Goal: Information Seeking & Learning: Learn about a topic

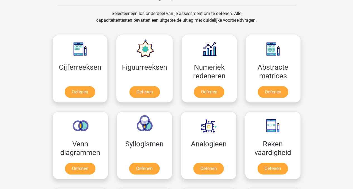
scroll to position [274, 0]
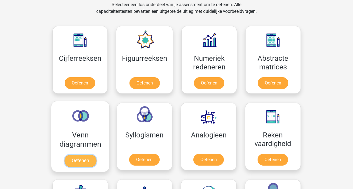
click at [87, 162] on link "Oefenen" at bounding box center [80, 161] width 32 height 12
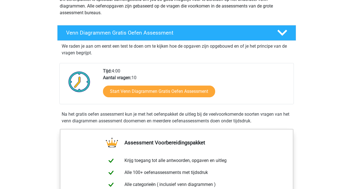
scroll to position [70, 0]
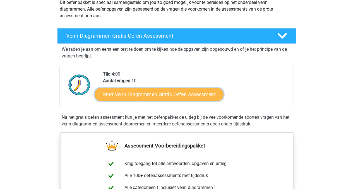
click at [166, 93] on link "Start Venn Diagrammen Gratis Oefen Assessment" at bounding box center [158, 94] width 129 height 13
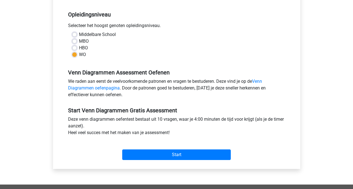
scroll to position [109, 0]
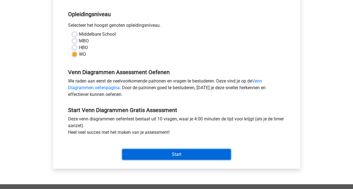
click at [181, 155] on input "Start" at bounding box center [176, 154] width 108 height 11
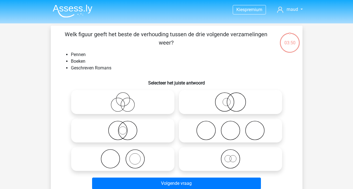
click at [140, 163] on icon at bounding box center [122, 159] width 99 height 20
click at [126, 156] on input "radio" at bounding box center [125, 154] width 4 height 4
radio input "true"
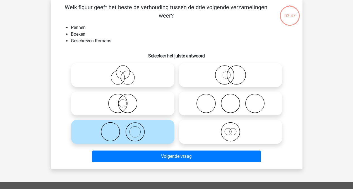
scroll to position [32, 0]
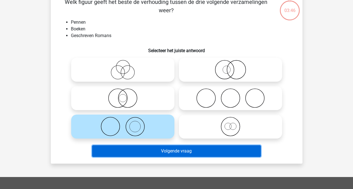
click at [185, 153] on button "Volgende vraag" at bounding box center [176, 151] width 169 height 12
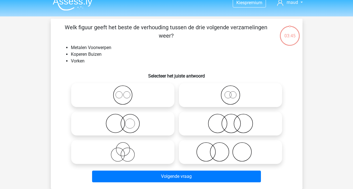
scroll to position [2, 0]
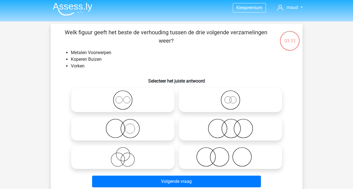
click at [230, 157] on icon at bounding box center [230, 157] width 99 height 20
click at [230, 154] on input "radio" at bounding box center [232, 153] width 4 height 4
radio input "true"
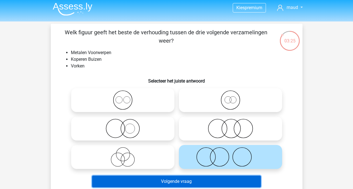
drag, startPoint x: 200, startPoint y: 183, endPoint x: 271, endPoint y: 113, distance: 99.1
click at [271, 113] on div "Welk figuur geeft het beste de verhouding tussen de drie volgende verzamelingen…" at bounding box center [176, 108] width 247 height 161
click at [176, 183] on button "Volgende vraag" at bounding box center [176, 182] width 169 height 12
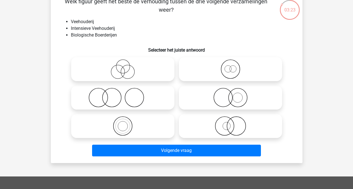
scroll to position [0, 0]
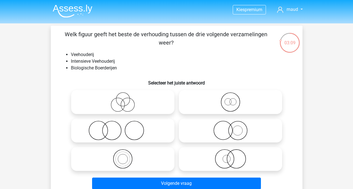
click at [244, 132] on icon at bounding box center [230, 131] width 99 height 20
click at [234, 128] on input "radio" at bounding box center [232, 126] width 4 height 4
radio input "true"
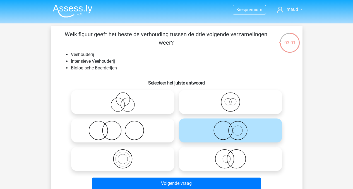
click at [225, 158] on icon at bounding box center [230, 159] width 99 height 20
click at [230, 156] on input "radio" at bounding box center [232, 154] width 4 height 4
radio input "true"
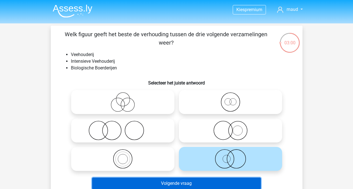
click at [193, 185] on button "Volgende vraag" at bounding box center [176, 184] width 169 height 12
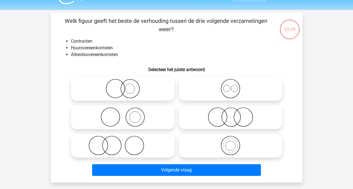
scroll to position [26, 0]
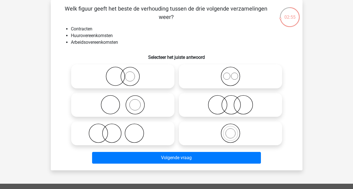
click at [229, 78] on icon at bounding box center [230, 77] width 99 height 20
click at [230, 74] on input "radio" at bounding box center [232, 72] width 4 height 4
radio input "true"
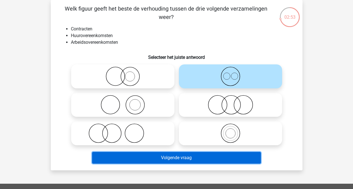
click at [194, 159] on button "Volgende vraag" at bounding box center [176, 158] width 169 height 12
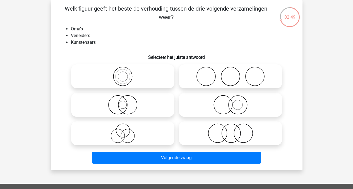
click at [117, 127] on icon at bounding box center [122, 133] width 99 height 20
click at [123, 127] on input "radio" at bounding box center [125, 129] width 4 height 4
radio input "true"
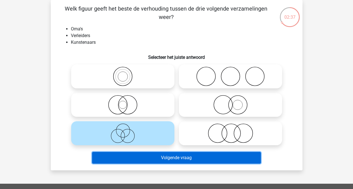
click at [200, 157] on button "Volgende vraag" at bounding box center [176, 158] width 169 height 12
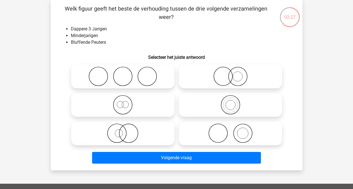
click at [131, 103] on icon at bounding box center [122, 105] width 99 height 20
click at [126, 102] on input "radio" at bounding box center [125, 100] width 4 height 4
radio input "true"
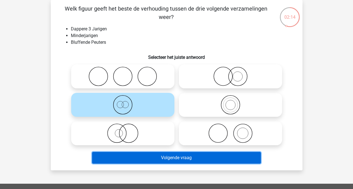
click at [188, 157] on button "Volgende vraag" at bounding box center [176, 158] width 169 height 12
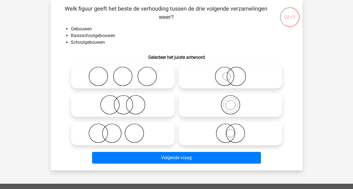
click at [243, 100] on icon at bounding box center [230, 105] width 99 height 20
click at [234, 100] on input "radio" at bounding box center [232, 100] width 4 height 4
radio input "true"
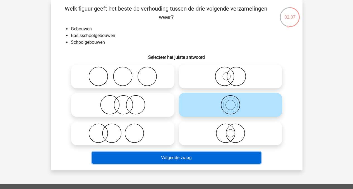
click at [185, 158] on button "Volgende vraag" at bounding box center [176, 158] width 169 height 12
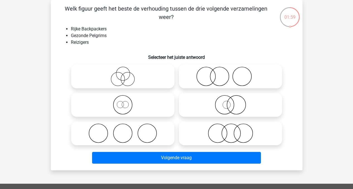
click at [125, 108] on icon at bounding box center [122, 105] width 99 height 20
click at [125, 102] on input "radio" at bounding box center [125, 100] width 4 height 4
radio input "true"
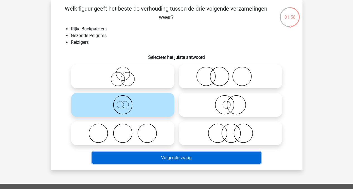
click at [174, 161] on button "Volgende vraag" at bounding box center [176, 158] width 169 height 12
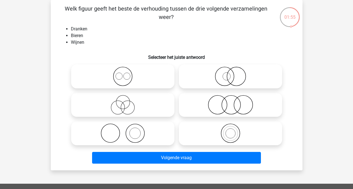
click at [144, 76] on icon at bounding box center [122, 77] width 99 height 20
click at [126, 74] on input "radio" at bounding box center [125, 72] width 4 height 4
radio input "true"
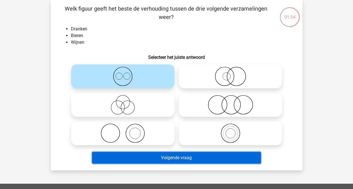
click at [178, 156] on button "Volgende vraag" at bounding box center [176, 158] width 169 height 12
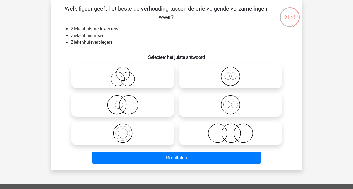
click at [249, 107] on icon at bounding box center [230, 105] width 99 height 20
click at [234, 102] on input "radio" at bounding box center [232, 100] width 4 height 4
radio input "true"
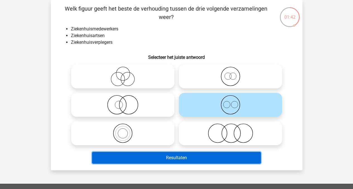
click at [175, 159] on button "Resultaten" at bounding box center [176, 158] width 169 height 12
click at [167, 158] on button "Resultaten" at bounding box center [176, 158] width 169 height 12
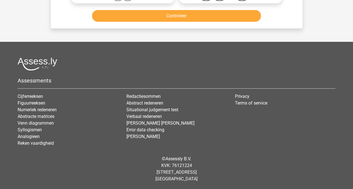
scroll to position [0, 0]
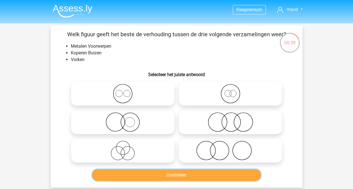
click at [180, 174] on button "Controleer" at bounding box center [176, 175] width 169 height 12
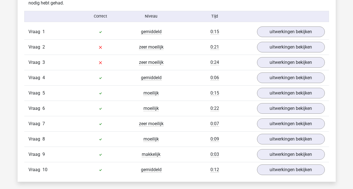
scroll to position [456, 0]
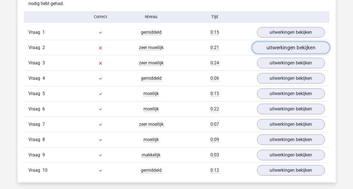
click at [290, 48] on link "uitwerkingen bekijken" at bounding box center [290, 48] width 78 height 12
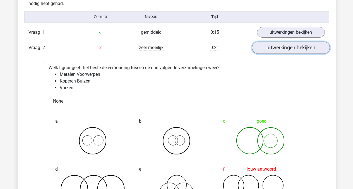
click at [280, 47] on link "uitwerkingen bekijken" at bounding box center [290, 48] width 78 height 12
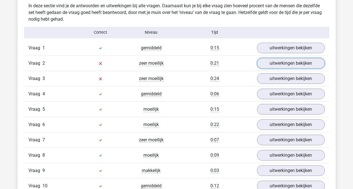
scroll to position [439, 0]
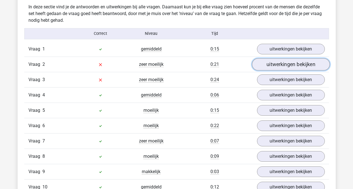
click at [274, 61] on link "uitwerkingen bekijken" at bounding box center [290, 64] width 78 height 12
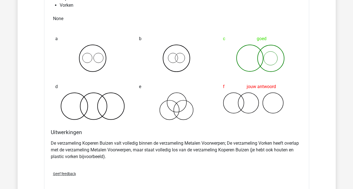
scroll to position [537, 0]
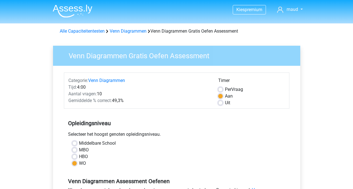
scroll to position [109, 0]
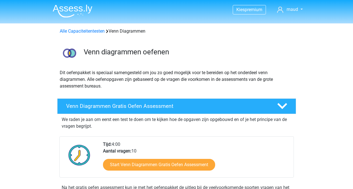
scroll to position [70, 0]
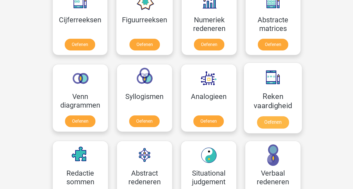
scroll to position [246, 0]
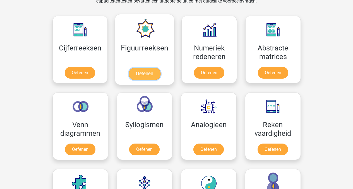
click at [152, 74] on link "Oefenen" at bounding box center [144, 74] width 32 height 12
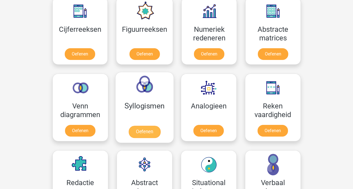
scroll to position [260, 0]
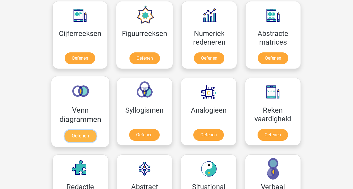
click at [83, 130] on link "Oefenen" at bounding box center [80, 136] width 32 height 12
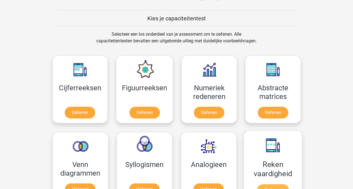
scroll to position [206, 0]
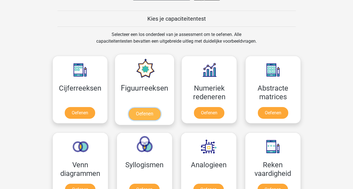
click at [151, 116] on link "Oefenen" at bounding box center [144, 114] width 32 height 12
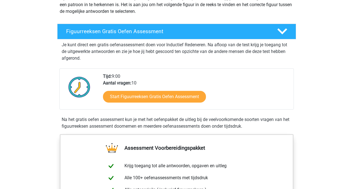
scroll to position [74, 0]
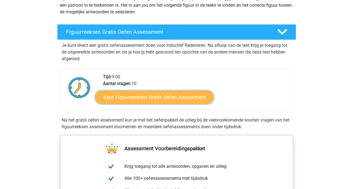
click at [175, 95] on link "Start Figuurreeksen Gratis Oefen Assessment" at bounding box center [154, 96] width 118 height 13
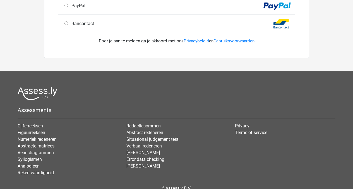
scroll to position [228, 0]
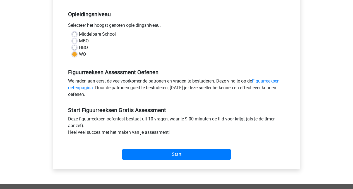
scroll to position [116, 0]
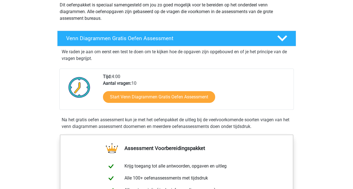
scroll to position [78, 0]
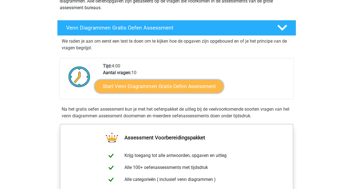
click at [164, 88] on link "Start Venn Diagrammen Gratis Oefen Assessment" at bounding box center [158, 86] width 129 height 13
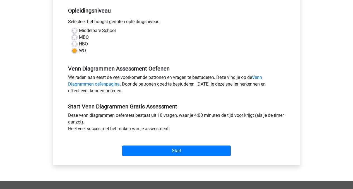
scroll to position [113, 0]
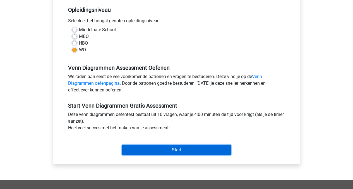
click at [167, 149] on input "Start" at bounding box center [176, 150] width 108 height 11
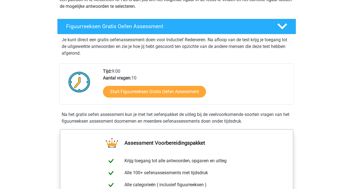
scroll to position [87, 0]
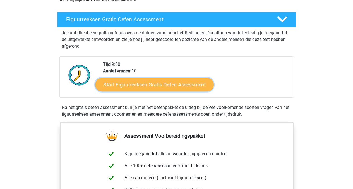
click at [164, 83] on link "Start Figuurreeksen Gratis Oefen Assessment" at bounding box center [154, 84] width 118 height 13
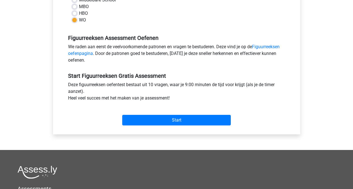
scroll to position [166, 0]
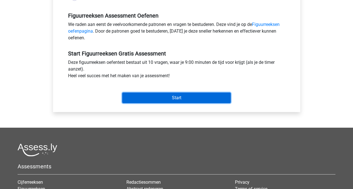
click at [186, 100] on input "Start" at bounding box center [176, 98] width 108 height 11
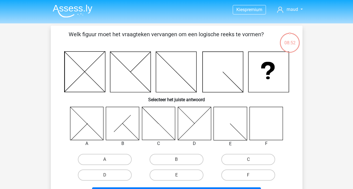
click at [269, 122] on icon at bounding box center [265, 123] width 33 height 33
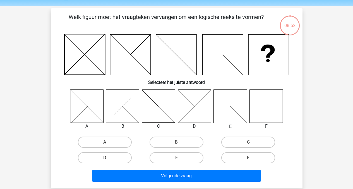
scroll to position [22, 0]
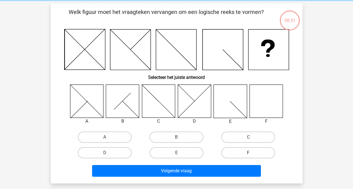
click at [249, 151] on label "F" at bounding box center [248, 152] width 54 height 11
click at [249, 153] on input "F" at bounding box center [250, 155] width 4 height 4
radio input "true"
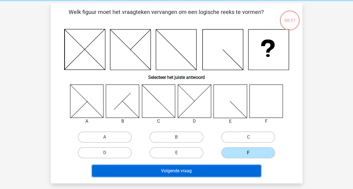
click at [200, 169] on button "Volgende vraag" at bounding box center [176, 171] width 169 height 12
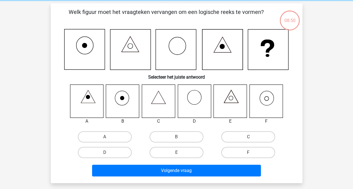
scroll to position [26, 0]
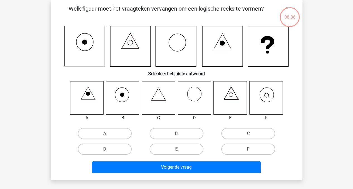
click at [271, 103] on icon at bounding box center [265, 97] width 33 height 33
click at [237, 150] on label "F" at bounding box center [248, 149] width 54 height 11
click at [248, 150] on input "F" at bounding box center [250, 151] width 4 height 4
radio input "true"
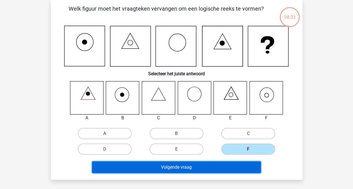
click at [198, 169] on button "Volgende vraag" at bounding box center [176, 167] width 169 height 12
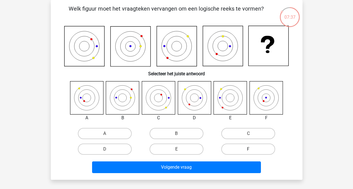
click at [246, 147] on label "F" at bounding box center [248, 149] width 54 height 11
click at [248, 149] on input "F" at bounding box center [250, 151] width 4 height 4
radio input "true"
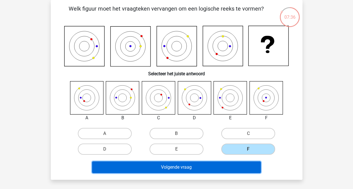
click at [203, 165] on button "Volgende vraag" at bounding box center [176, 167] width 169 height 12
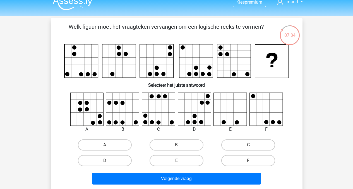
scroll to position [7, 0]
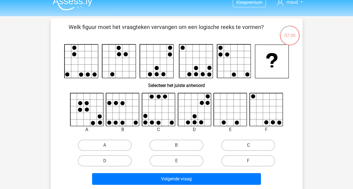
click at [261, 146] on label "C" at bounding box center [248, 145] width 54 height 11
click at [252, 146] on input "C" at bounding box center [250, 147] width 4 height 4
radio input "true"
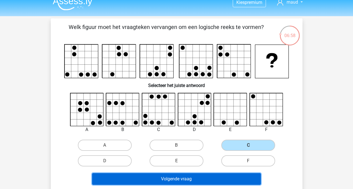
click at [193, 178] on button "Volgende vraag" at bounding box center [176, 179] width 169 height 12
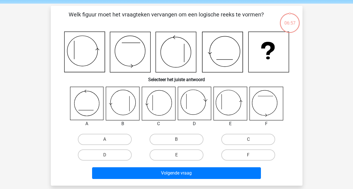
scroll to position [26, 0]
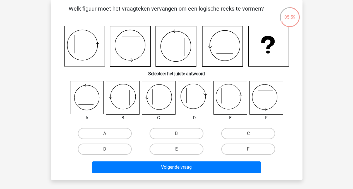
click at [171, 148] on label "E" at bounding box center [176, 149] width 54 height 11
click at [176, 149] on input "E" at bounding box center [178, 151] width 4 height 4
radio input "true"
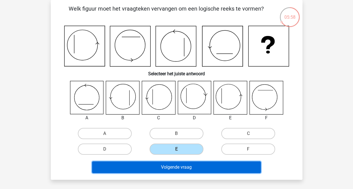
click at [173, 168] on button "Volgende vraag" at bounding box center [176, 167] width 169 height 12
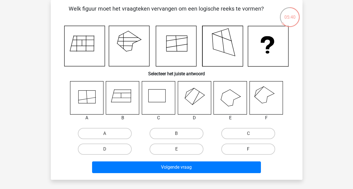
click at [249, 145] on label "F" at bounding box center [248, 149] width 54 height 11
click at [249, 149] on input "F" at bounding box center [250, 151] width 4 height 4
radio input "true"
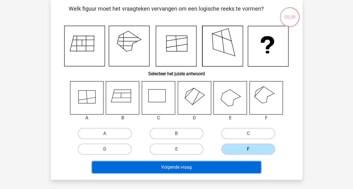
click at [230, 168] on button "Volgende vraag" at bounding box center [176, 167] width 169 height 12
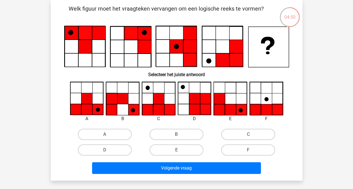
drag, startPoint x: 131, startPoint y: 47, endPoint x: 117, endPoint y: 47, distance: 13.9
click at [117, 47] on icon at bounding box center [130, 47] width 40 height 40
click at [173, 140] on div "B" at bounding box center [176, 135] width 72 height 16
click at [178, 133] on label "B" at bounding box center [176, 134] width 54 height 11
click at [178, 134] on input "B" at bounding box center [178, 136] width 4 height 4
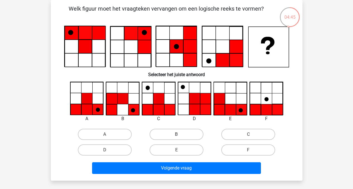
radio input "true"
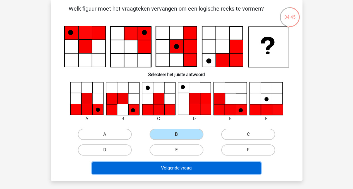
click at [171, 166] on button "Volgende vraag" at bounding box center [176, 168] width 169 height 12
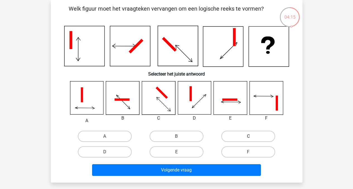
click at [255, 136] on label "C" at bounding box center [248, 136] width 54 height 11
click at [252, 136] on input "C" at bounding box center [250, 138] width 4 height 4
radio input "true"
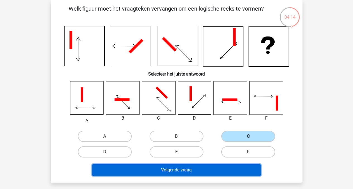
click at [200, 169] on button "Volgende vraag" at bounding box center [176, 170] width 169 height 12
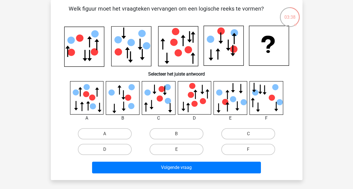
click at [231, 98] on icon at bounding box center [233, 99] width 6 height 6
click at [175, 148] on label "E" at bounding box center [176, 149] width 54 height 11
click at [176, 149] on input "E" at bounding box center [178, 151] width 4 height 4
radio input "true"
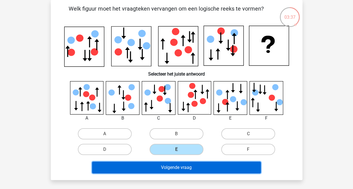
click at [175, 168] on button "Volgende vraag" at bounding box center [176, 168] width 169 height 12
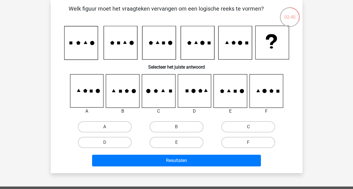
click at [149, 94] on icon at bounding box center [158, 90] width 33 height 33
click at [244, 127] on label "C" at bounding box center [248, 126] width 54 height 11
click at [248, 127] on input "C" at bounding box center [250, 129] width 4 height 4
radio input "true"
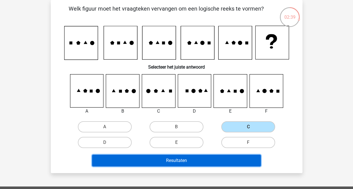
click at [193, 159] on button "Resultaten" at bounding box center [176, 161] width 169 height 12
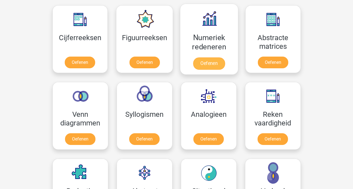
scroll to position [266, 0]
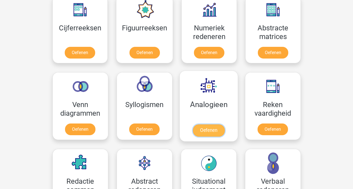
click at [206, 124] on link "Oefenen" at bounding box center [208, 130] width 32 height 12
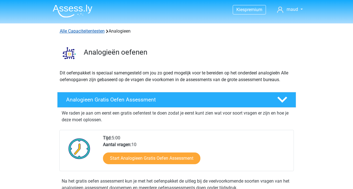
click at [77, 30] on link "Alle Capaciteitentesten" at bounding box center [82, 30] width 45 height 5
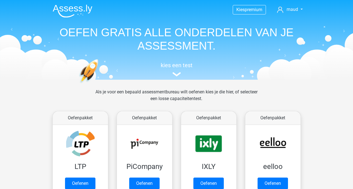
scroll to position [237, 0]
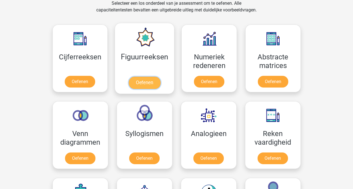
click at [144, 79] on link "Oefenen" at bounding box center [144, 83] width 32 height 12
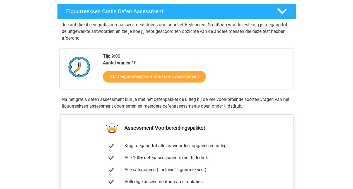
scroll to position [93, 0]
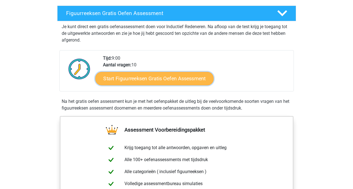
click at [185, 77] on link "Start Figuurreeksen Gratis Oefen Assessment" at bounding box center [154, 78] width 118 height 13
click at [161, 79] on link "Start Figuurreeksen Gratis Oefen Assessment" at bounding box center [154, 78] width 118 height 13
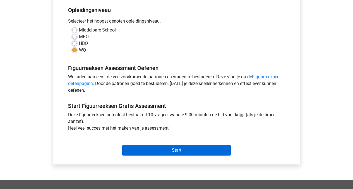
scroll to position [117, 0]
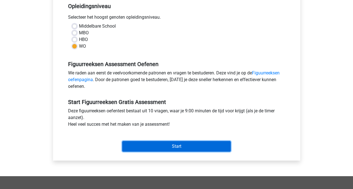
click at [188, 151] on input "Start" at bounding box center [176, 146] width 108 height 11
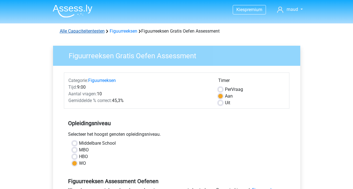
click at [84, 34] on link "Alle Capaciteitentesten" at bounding box center [82, 30] width 45 height 5
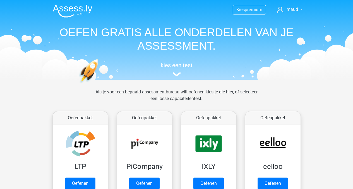
scroll to position [237, 0]
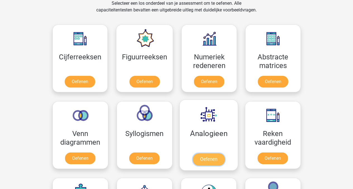
click at [213, 159] on link "Oefenen" at bounding box center [208, 159] width 32 height 12
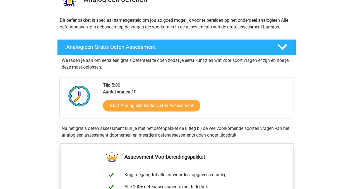
scroll to position [58, 0]
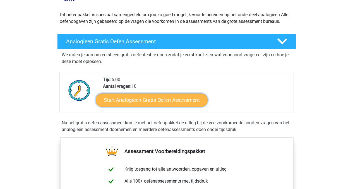
click at [155, 98] on link "Start Analogieen Gratis Oefen Assessment" at bounding box center [152, 99] width 112 height 13
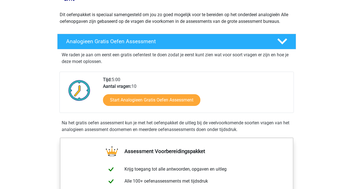
scroll to position [0, 0]
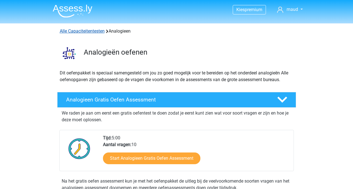
click at [91, 31] on link "Alle Capaciteitentesten" at bounding box center [82, 30] width 45 height 5
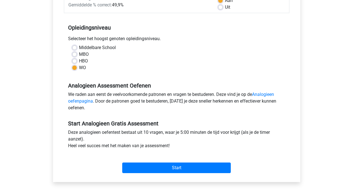
scroll to position [101, 0]
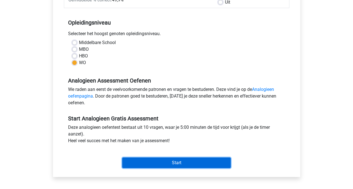
click at [186, 162] on input "Start" at bounding box center [176, 162] width 108 height 11
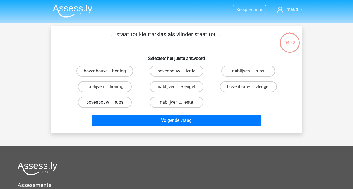
click at [108, 100] on label "bovenbouw ... rups" at bounding box center [105, 102] width 54 height 11
click at [108, 102] on input "bovenbouw ... rups" at bounding box center [107, 104] width 4 height 4
radio input "true"
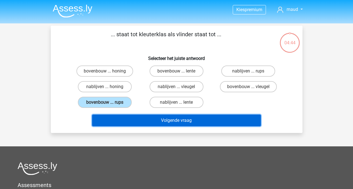
click at [180, 125] on button "Volgende vraag" at bounding box center [176, 121] width 169 height 12
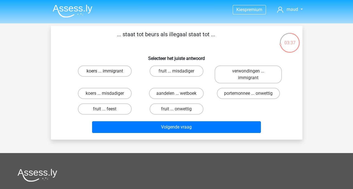
click at [102, 70] on label "koers ... immigrant" at bounding box center [105, 71] width 54 height 11
click at [105, 71] on input "koers ... immigrant" at bounding box center [107, 73] width 4 height 4
radio input "true"
click at [111, 94] on label "koers ... misdadiger" at bounding box center [105, 93] width 54 height 11
click at [108, 94] on input "koers ... misdadiger" at bounding box center [107, 95] width 4 height 4
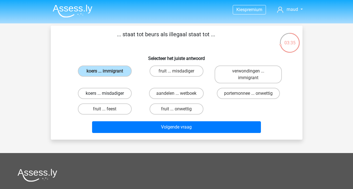
radio input "true"
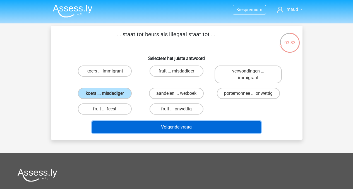
click at [174, 130] on button "Volgende vraag" at bounding box center [176, 127] width 169 height 12
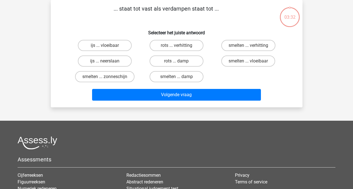
scroll to position [9, 0]
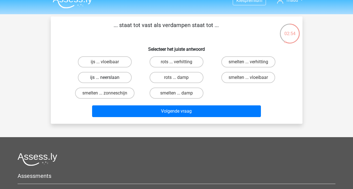
click at [112, 78] on label "ijs ... neerslaan" at bounding box center [105, 77] width 54 height 11
click at [108, 78] on input "ijs ... neerslaan" at bounding box center [107, 79] width 4 height 4
radio input "true"
click at [186, 57] on label "rots ... verhitting" at bounding box center [176, 61] width 54 height 11
click at [180, 62] on input "rots ... verhitting" at bounding box center [178, 64] width 4 height 4
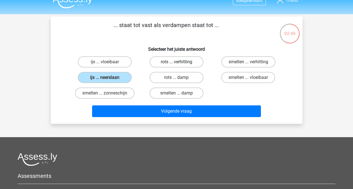
radio input "true"
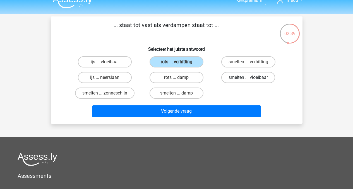
click at [253, 79] on label "smelten ... vloeibaar" at bounding box center [248, 77] width 54 height 11
click at [252, 79] on input "smelten ... vloeibaar" at bounding box center [250, 79] width 4 height 4
radio input "true"
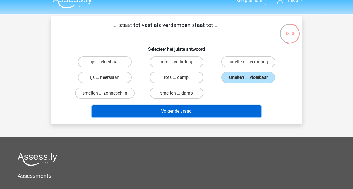
click at [191, 111] on button "Volgende vraag" at bounding box center [176, 111] width 169 height 12
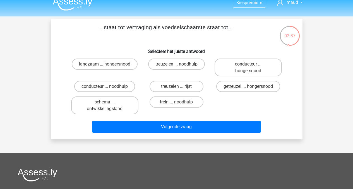
scroll to position [6, 0]
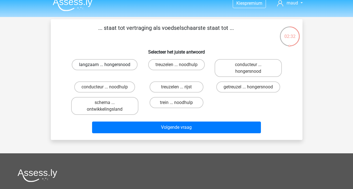
click at [87, 64] on label "langzaam ... hongersnood" at bounding box center [105, 64] width 66 height 11
click at [105, 65] on input "langzaam ... hongersnood" at bounding box center [107, 67] width 4 height 4
radio input "true"
click at [178, 104] on input "trein ... noodhulp" at bounding box center [178, 105] width 4 height 4
radio input "true"
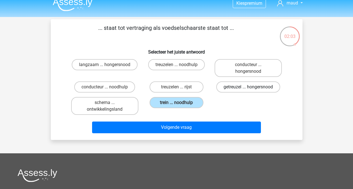
click at [256, 88] on label "getreuzel ... hongersnood" at bounding box center [248, 86] width 64 height 11
click at [252, 88] on input "getreuzel ... hongersnood" at bounding box center [250, 89] width 4 height 4
radio input "true"
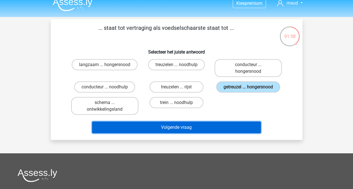
click at [196, 128] on button "Volgende vraag" at bounding box center [176, 128] width 169 height 12
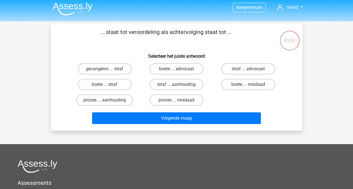
scroll to position [2, 0]
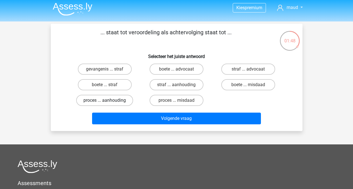
click at [101, 99] on label "proces ... aanhouding" at bounding box center [104, 100] width 57 height 11
click at [105, 100] on input "proces ... aanhouding" at bounding box center [107, 102] width 4 height 4
radio input "true"
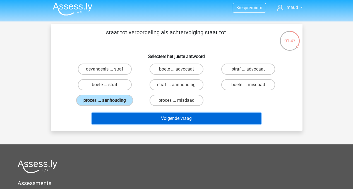
click at [182, 119] on button "Volgende vraag" at bounding box center [176, 119] width 169 height 12
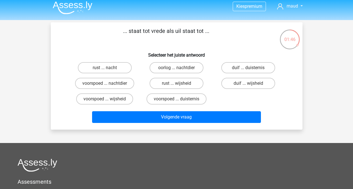
scroll to position [0, 0]
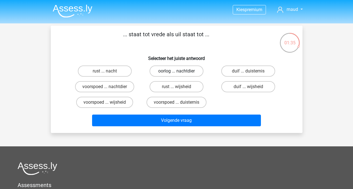
click at [183, 73] on label "oorlog ... nachtdier" at bounding box center [176, 71] width 54 height 11
click at [180, 73] on input "oorlog ... nachtdier" at bounding box center [178, 73] width 4 height 4
radio input "true"
click at [185, 87] on label "rust ... wijsheid" at bounding box center [176, 86] width 54 height 11
click at [180, 87] on input "rust ... wijsheid" at bounding box center [178, 89] width 4 height 4
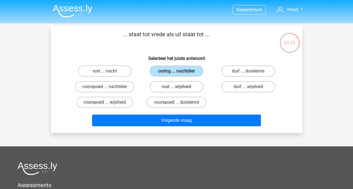
radio input "true"
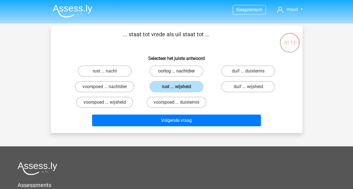
click at [180, 72] on label "oorlog ... nachtdier" at bounding box center [176, 71] width 54 height 11
click at [180, 72] on input "oorlog ... nachtdier" at bounding box center [178, 73] width 4 height 4
radio input "true"
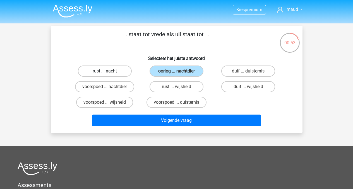
click at [110, 70] on label "rust ... nacht" at bounding box center [105, 71] width 54 height 11
click at [108, 71] on input "rust ... nacht" at bounding box center [107, 73] width 4 height 4
radio input "true"
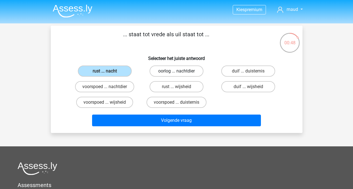
click at [189, 70] on label "oorlog ... nachtdier" at bounding box center [176, 71] width 54 height 11
click at [180, 71] on input "oorlog ... nachtdier" at bounding box center [178, 73] width 4 height 4
radio input "true"
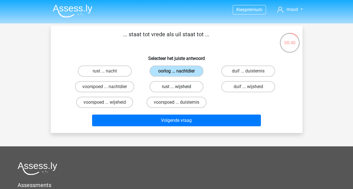
click at [185, 87] on label "rust ... wijsheid" at bounding box center [176, 86] width 54 height 11
click at [180, 87] on input "rust ... wijsheid" at bounding box center [178, 89] width 4 height 4
radio input "true"
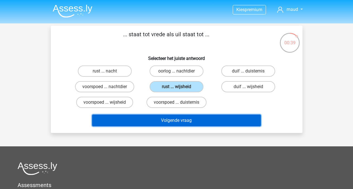
click at [174, 121] on button "Volgende vraag" at bounding box center [176, 121] width 169 height 12
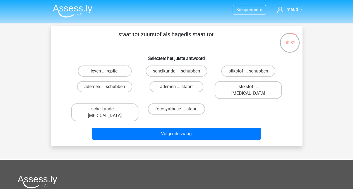
click at [110, 71] on label "leven ... reptiel" at bounding box center [105, 71] width 54 height 11
click at [108, 71] on input "leven ... reptiel" at bounding box center [107, 73] width 4 height 4
radio input "true"
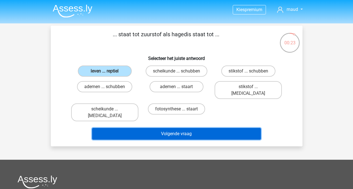
click at [205, 128] on button "Volgende vraag" at bounding box center [176, 134] width 169 height 12
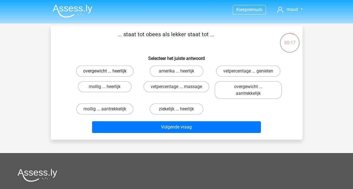
click at [112, 72] on label "overgewicht ... heerlijk" at bounding box center [105, 71] width 58 height 11
click at [108, 72] on input "overgewicht ... heerlijk" at bounding box center [107, 73] width 4 height 4
radio input "true"
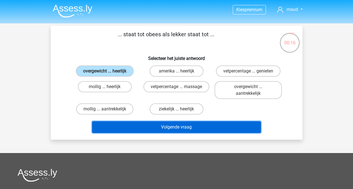
click at [178, 129] on button "Volgende vraag" at bounding box center [176, 127] width 169 height 12
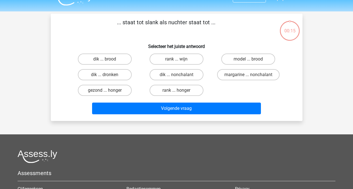
scroll to position [12, 0]
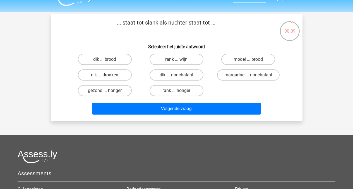
click at [121, 73] on label "dik ... dronken" at bounding box center [105, 74] width 54 height 11
click at [108, 75] on input "dik ... dronken" at bounding box center [107, 77] width 4 height 4
radio input "true"
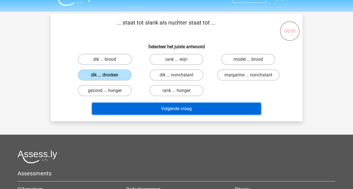
click at [169, 110] on button "Volgende vraag" at bounding box center [176, 109] width 169 height 12
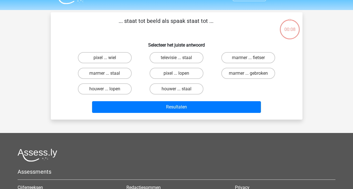
scroll to position [9, 0]
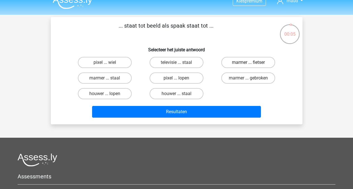
click at [240, 63] on label "marmer ... fietser" at bounding box center [248, 62] width 54 height 11
click at [248, 63] on input "marmer ... fietser" at bounding box center [250, 64] width 4 height 4
radio input "true"
click at [200, 105] on div "Resultaten" at bounding box center [177, 110] width 234 height 18
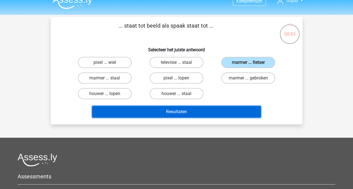
click at [197, 111] on button "Resultaten" at bounding box center [176, 112] width 169 height 12
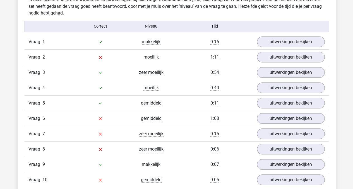
scroll to position [452, 0]
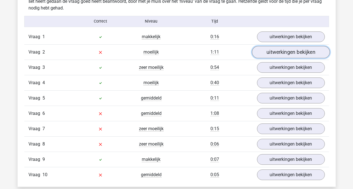
click at [293, 55] on link "uitwerkingen bekijken" at bounding box center [290, 52] width 78 height 12
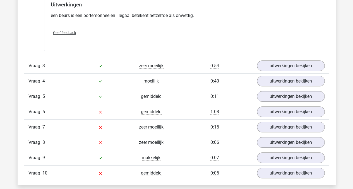
scroll to position [593, 0]
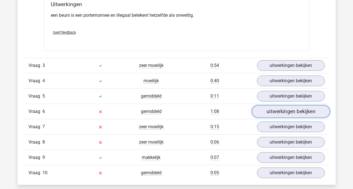
click at [287, 112] on link "uitwerkingen bekijken" at bounding box center [290, 111] width 78 height 12
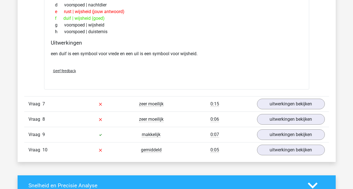
scroll to position [781, 0]
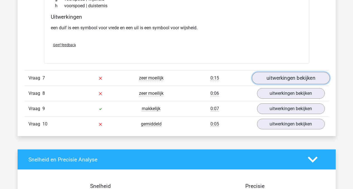
click at [273, 76] on link "uitwerkingen bekijken" at bounding box center [290, 78] width 78 height 12
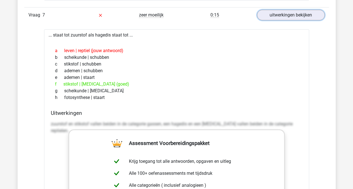
scroll to position [815, 0]
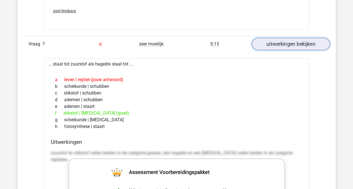
click at [270, 43] on link "uitwerkingen bekijken" at bounding box center [290, 44] width 78 height 12
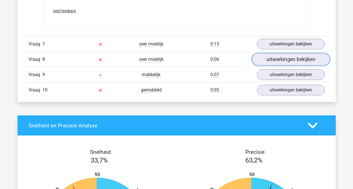
click at [268, 58] on link "uitwerkingen bekijken" at bounding box center [290, 59] width 78 height 12
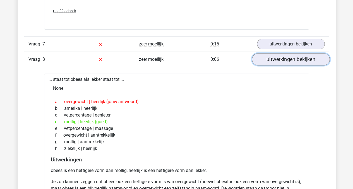
click at [290, 61] on link "uitwerkingen bekijken" at bounding box center [290, 59] width 78 height 12
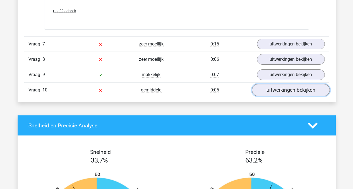
click at [265, 89] on link "uitwerkingen bekijken" at bounding box center [290, 90] width 78 height 12
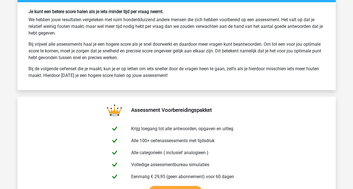
scroll to position [1438, 0]
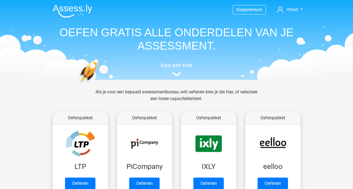
scroll to position [237, 0]
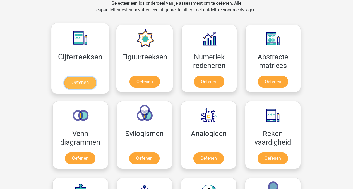
click at [84, 81] on link "Oefenen" at bounding box center [80, 83] width 32 height 12
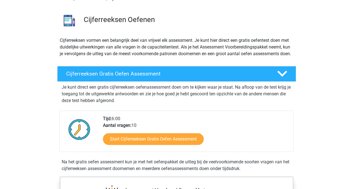
scroll to position [38, 0]
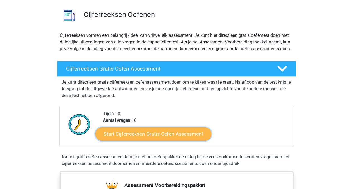
click at [165, 140] on link "Start Cijferreeksen Gratis Oefen Assessment" at bounding box center [153, 133] width 116 height 13
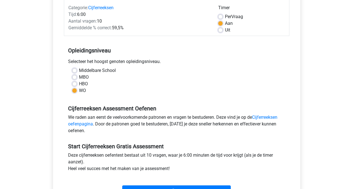
scroll to position [156, 0]
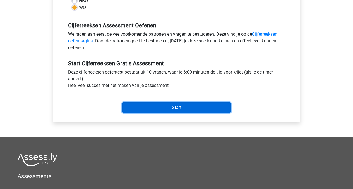
click at [183, 111] on input "Start" at bounding box center [176, 107] width 108 height 11
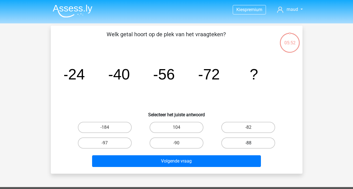
click at [241, 143] on label "-88" at bounding box center [248, 142] width 54 height 11
click at [248, 143] on input "-88" at bounding box center [250, 145] width 4 height 4
radio input "true"
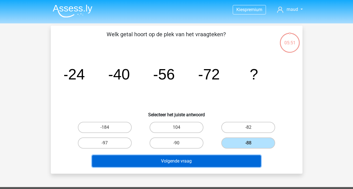
click at [198, 161] on button "Volgende vraag" at bounding box center [176, 161] width 169 height 12
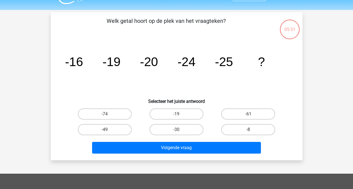
scroll to position [26, 0]
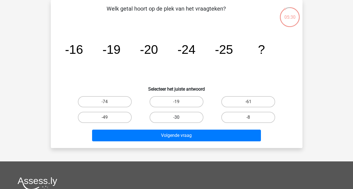
click at [164, 117] on label "-30" at bounding box center [176, 117] width 54 height 11
click at [176, 117] on input "-30" at bounding box center [178, 119] width 4 height 4
radio input "true"
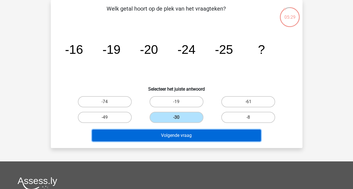
click at [176, 133] on button "Volgende vraag" at bounding box center [176, 136] width 169 height 12
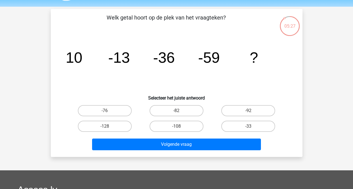
scroll to position [16, 0]
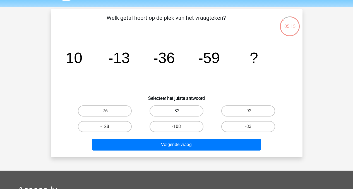
click at [184, 111] on label "-82" at bounding box center [176, 110] width 54 height 11
click at [180, 111] on input "-82" at bounding box center [178, 113] width 4 height 4
radio input "true"
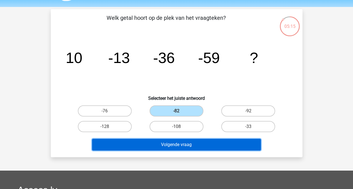
click at [184, 140] on button "Volgende vraag" at bounding box center [176, 145] width 169 height 12
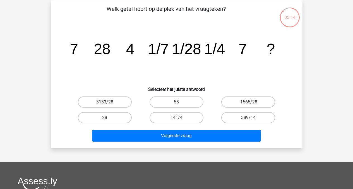
scroll to position [26, 0]
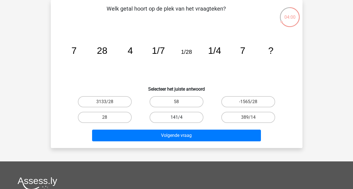
click at [186, 117] on label "141/4" at bounding box center [176, 117] width 54 height 11
click at [180, 117] on input "141/4" at bounding box center [178, 119] width 4 height 4
radio input "true"
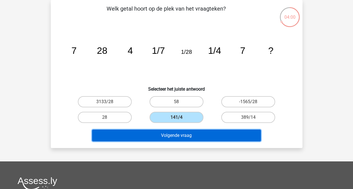
click at [177, 138] on button "Volgende vraag" at bounding box center [176, 136] width 169 height 12
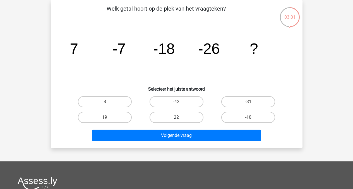
click at [186, 118] on label "22" at bounding box center [176, 117] width 54 height 11
click at [180, 118] on input "22" at bounding box center [178, 119] width 4 height 4
radio input "true"
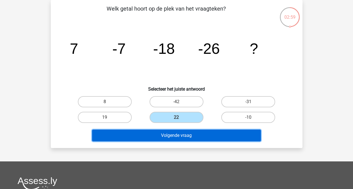
click at [185, 138] on button "Volgende vraag" at bounding box center [176, 136] width 169 height 12
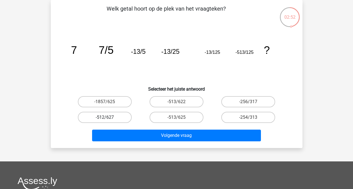
click at [113, 117] on label "-512/627" at bounding box center [105, 117] width 54 height 11
click at [108, 117] on input "-512/627" at bounding box center [107, 119] width 4 height 4
radio input "true"
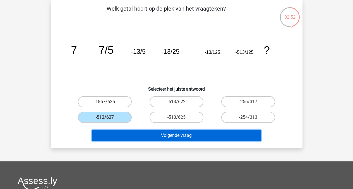
click at [163, 131] on button "Volgende vraag" at bounding box center [176, 136] width 169 height 12
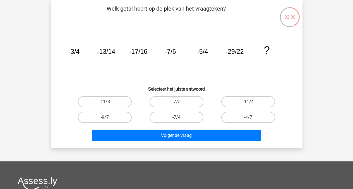
click at [253, 98] on label "-11/4" at bounding box center [248, 101] width 54 height 11
click at [252, 102] on input "-11/4" at bounding box center [250, 104] width 4 height 4
radio input "true"
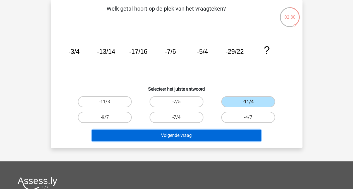
click at [205, 136] on button "Volgende vraag" at bounding box center [176, 136] width 169 height 12
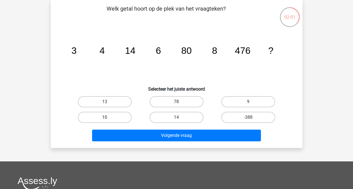
click at [113, 117] on label "10" at bounding box center [105, 117] width 54 height 11
click at [108, 117] on input "10" at bounding box center [107, 119] width 4 height 4
radio input "true"
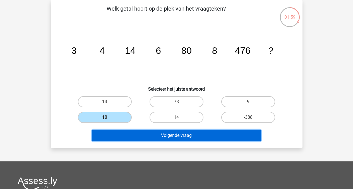
click at [175, 135] on button "Volgende vraag" at bounding box center [176, 136] width 169 height 12
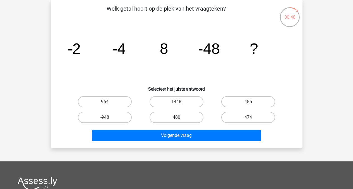
click at [191, 115] on label "480" at bounding box center [176, 117] width 54 height 11
click at [180, 117] on input "480" at bounding box center [178, 119] width 4 height 4
radio input "true"
click at [174, 99] on label "1448" at bounding box center [176, 101] width 54 height 11
click at [176, 102] on input "1448" at bounding box center [178, 104] width 4 height 4
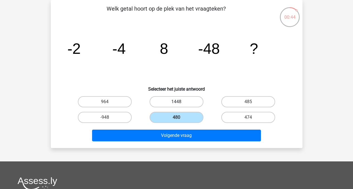
radio input "true"
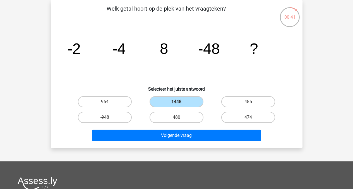
click at [178, 118] on input "480" at bounding box center [178, 119] width 4 height 4
radio input "true"
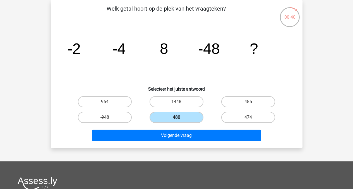
click at [185, 117] on label "480" at bounding box center [176, 117] width 54 height 11
click at [180, 117] on input "480" at bounding box center [178, 119] width 4 height 4
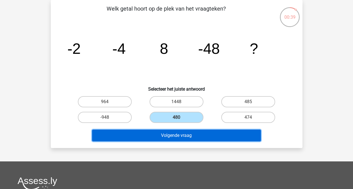
click at [179, 136] on button "Volgende vraag" at bounding box center [176, 136] width 169 height 12
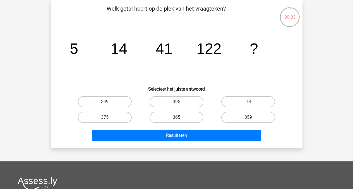
click at [182, 121] on label "365" at bounding box center [176, 117] width 54 height 11
click at [180, 121] on input "365" at bounding box center [178, 119] width 4 height 4
radio input "true"
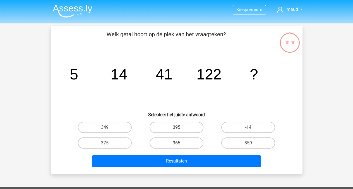
scroll to position [26, 0]
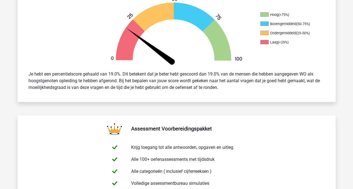
scroll to position [198, 0]
